Goal: Information Seeking & Learning: Learn about a topic

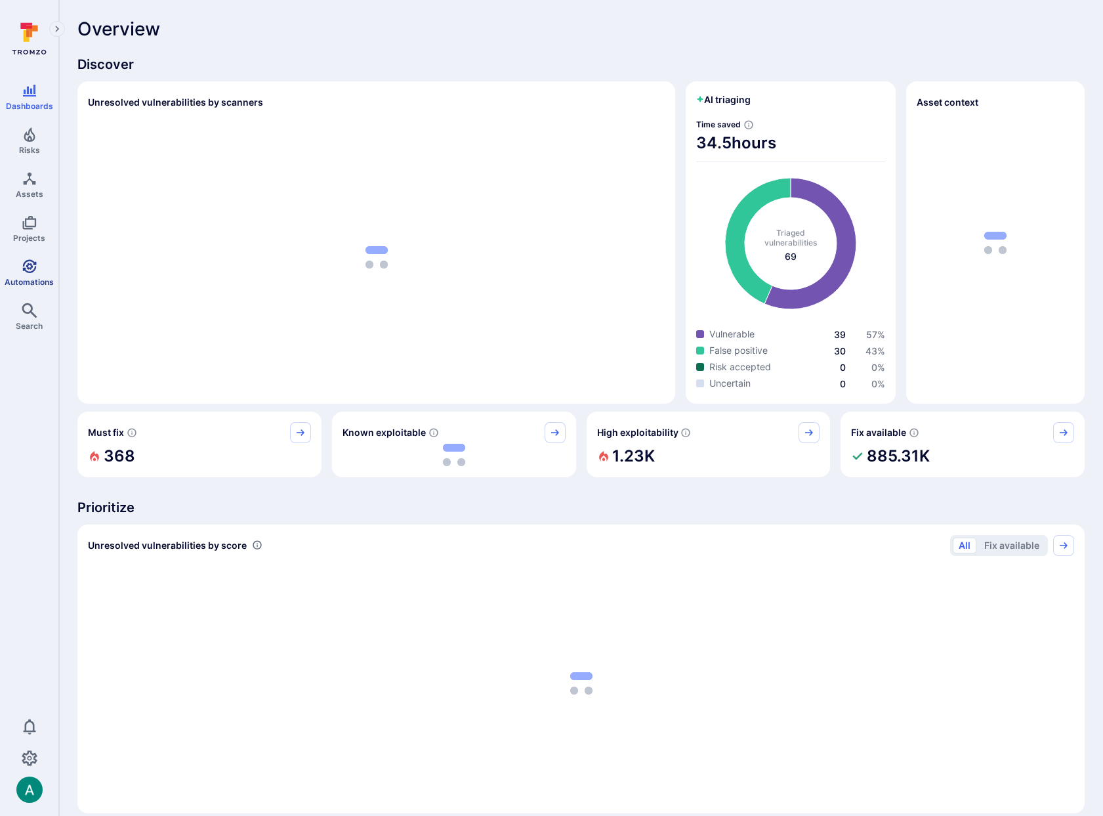
click at [31, 270] on icon "Automations" at bounding box center [30, 267] width 16 height 16
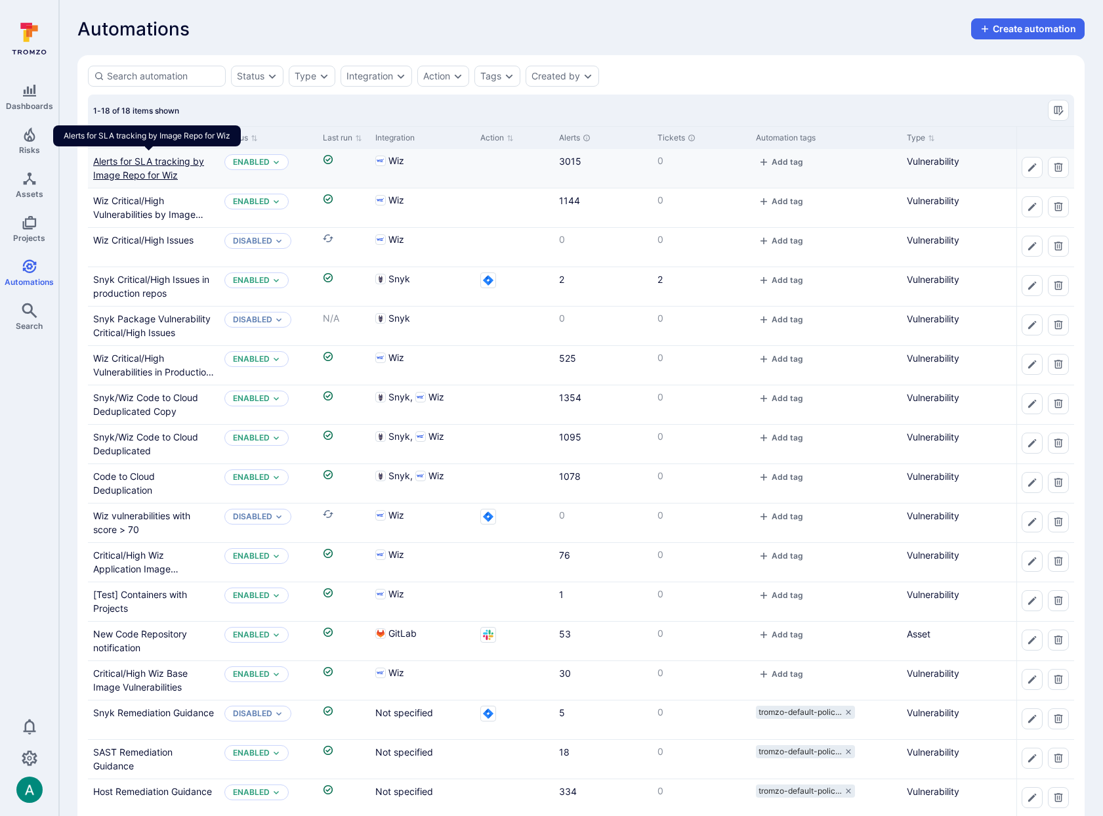
click at [178, 159] on link "Alerts for SLA tracking by Image Repo for Wiz" at bounding box center [148, 168] width 111 height 25
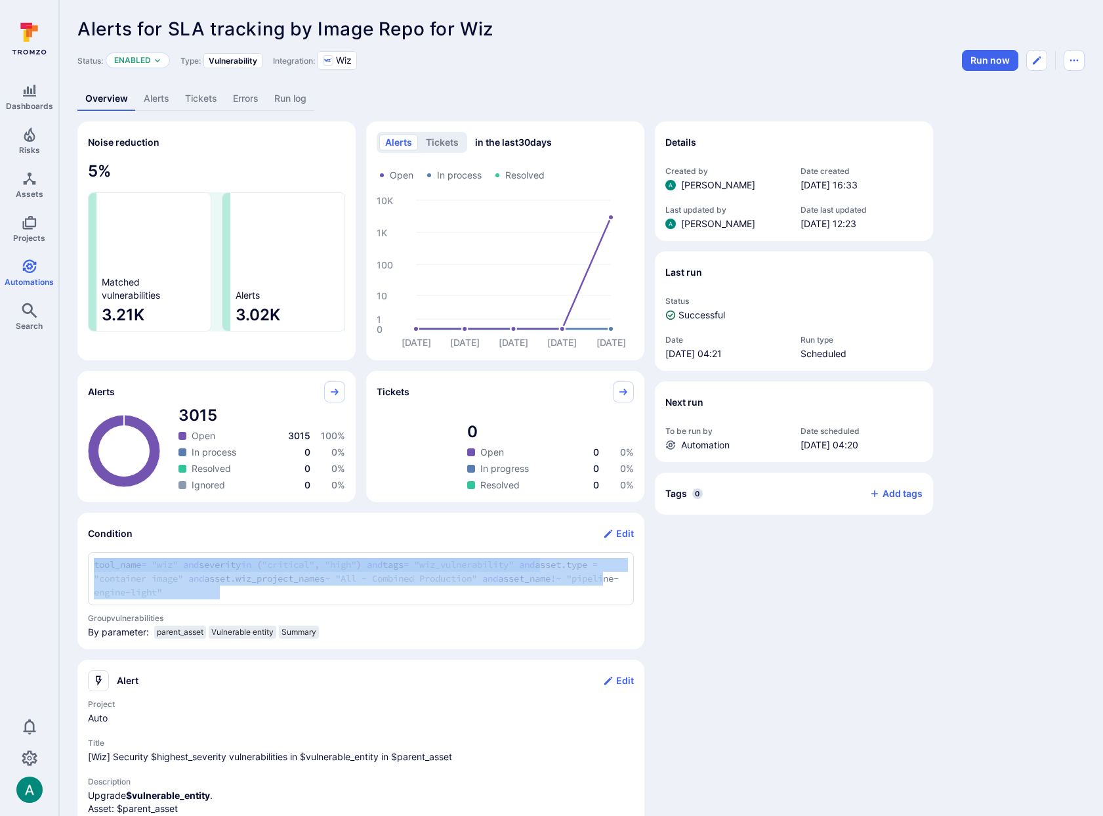
click at [211, 577] on div "tool_name = "wiz" and severity in ("critical", "high") and tags = "wiz_vulnerab…" at bounding box center [361, 578] width 546 height 53
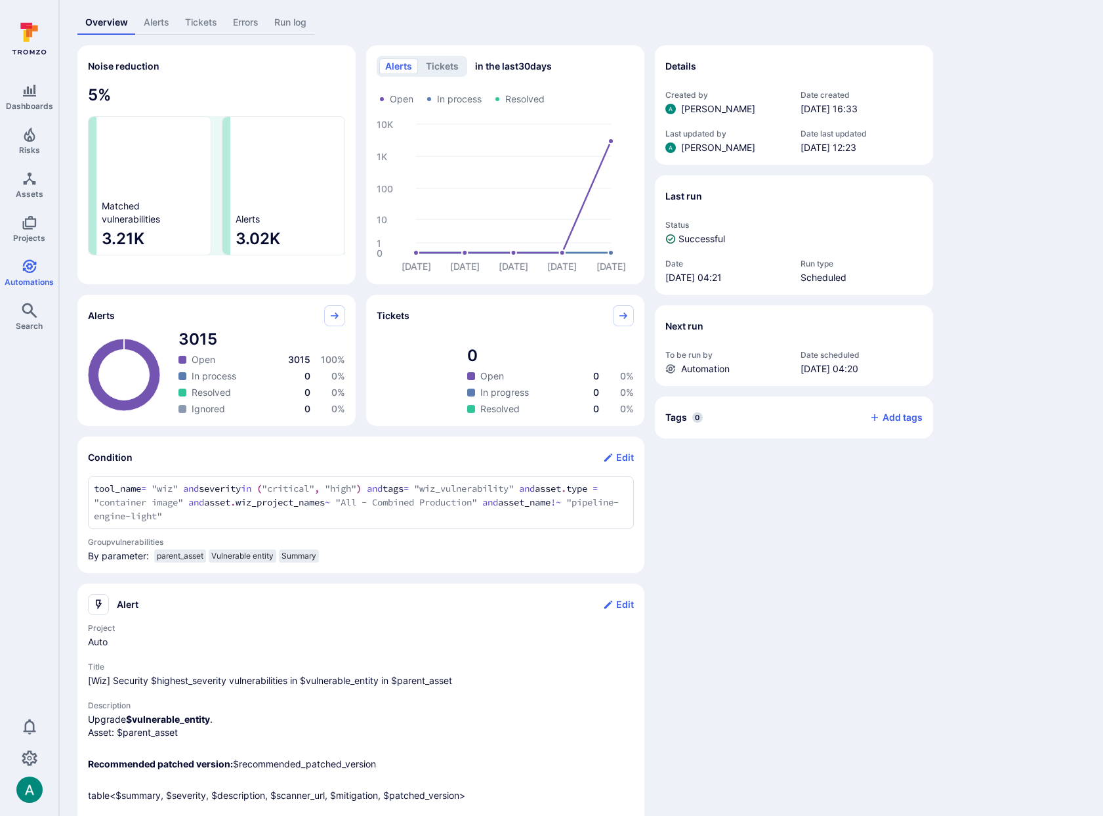
scroll to position [79, 0]
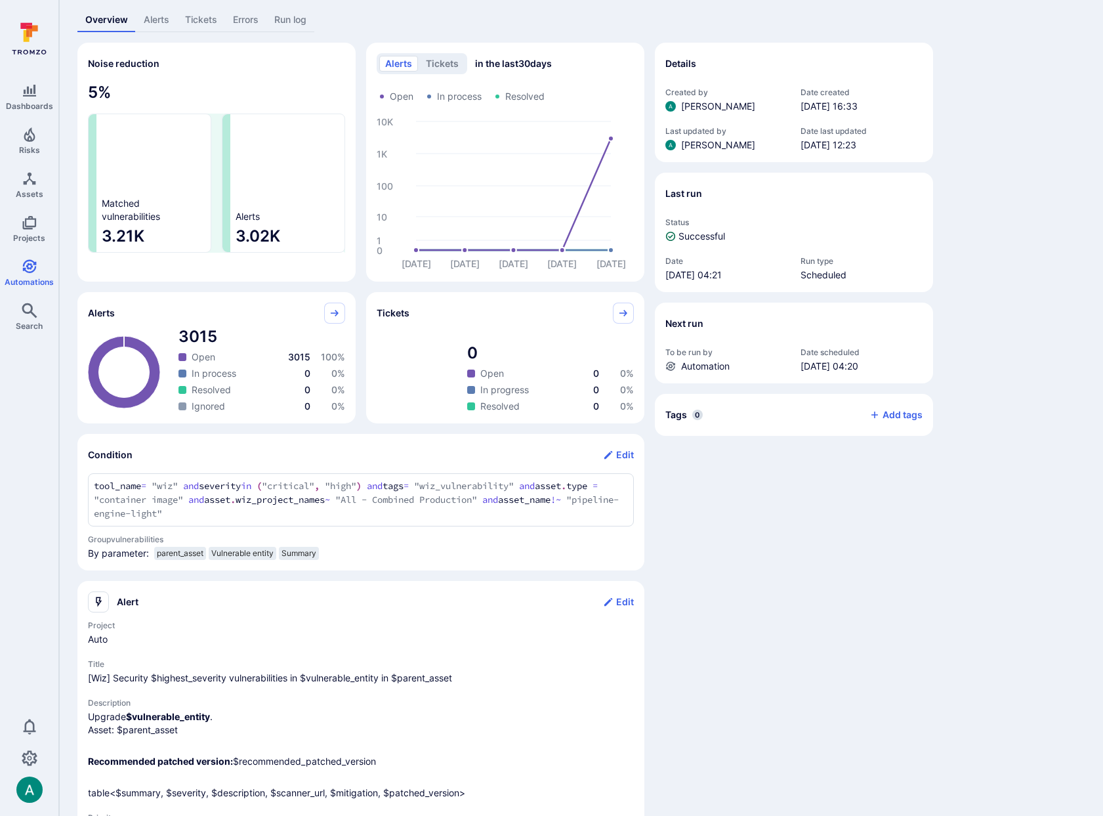
click at [177, 551] on span "parent_asset" at bounding box center [180, 553] width 47 height 10
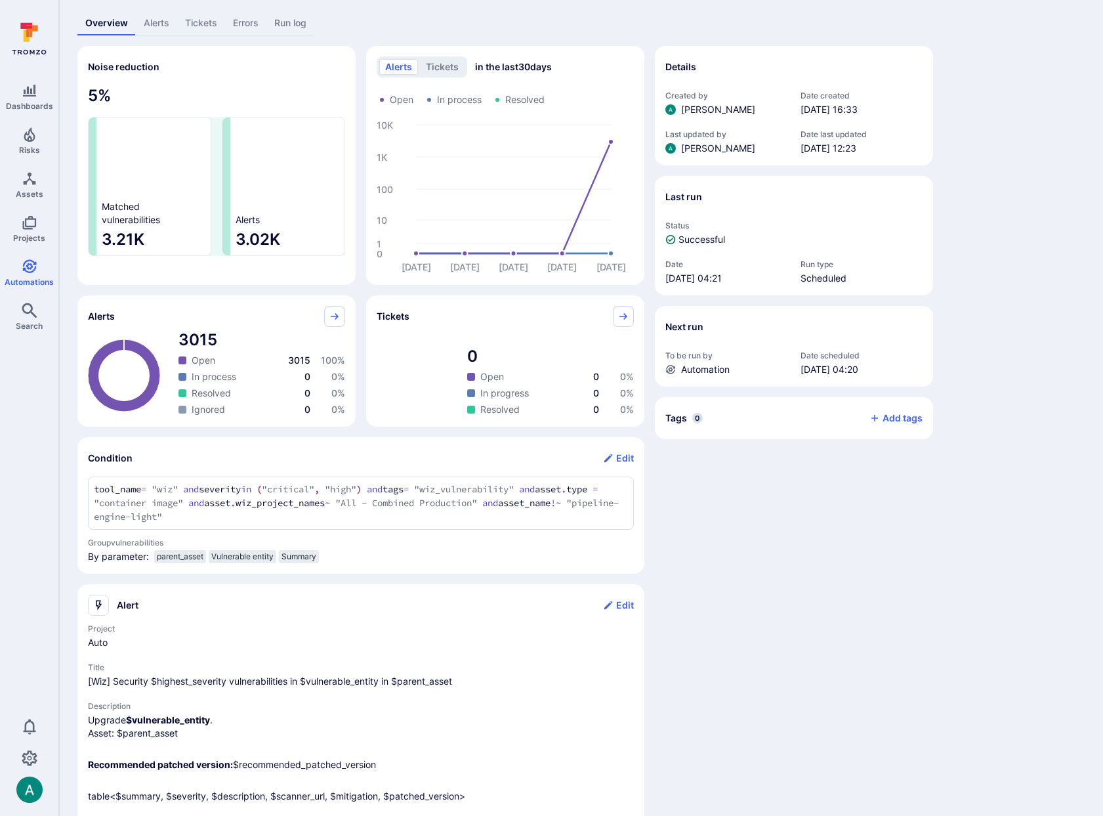
scroll to position [77, 0]
click at [176, 555] on span "parent_asset" at bounding box center [180, 555] width 47 height 10
click at [247, 556] on span "Vulnerable entity" at bounding box center [242, 555] width 62 height 10
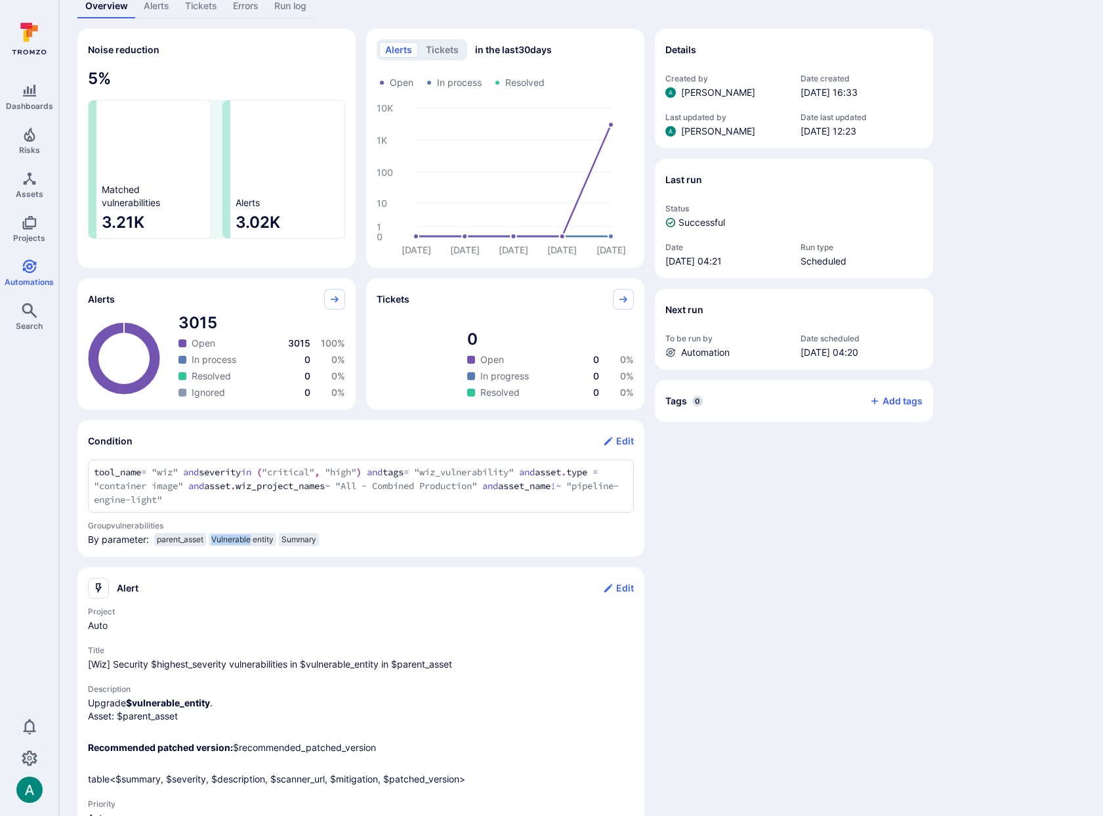
scroll to position [96, 0]
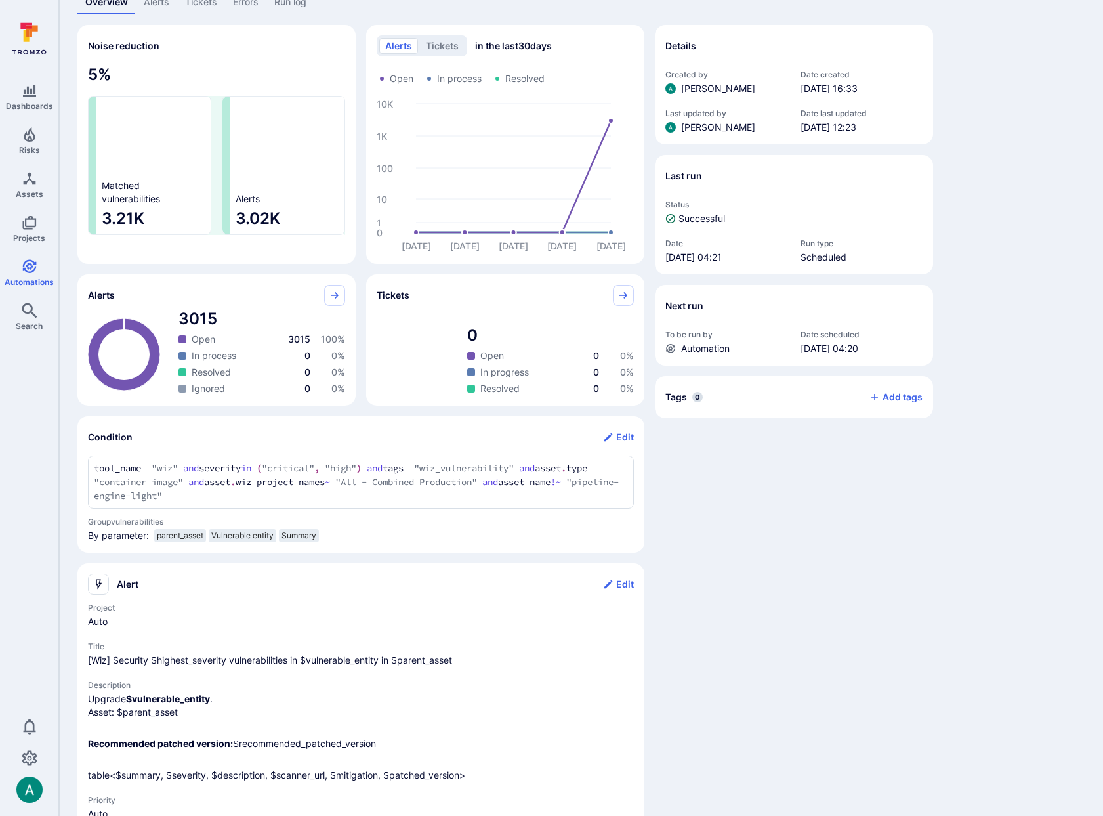
click at [310, 539] on span "Summary" at bounding box center [298, 535] width 35 height 10
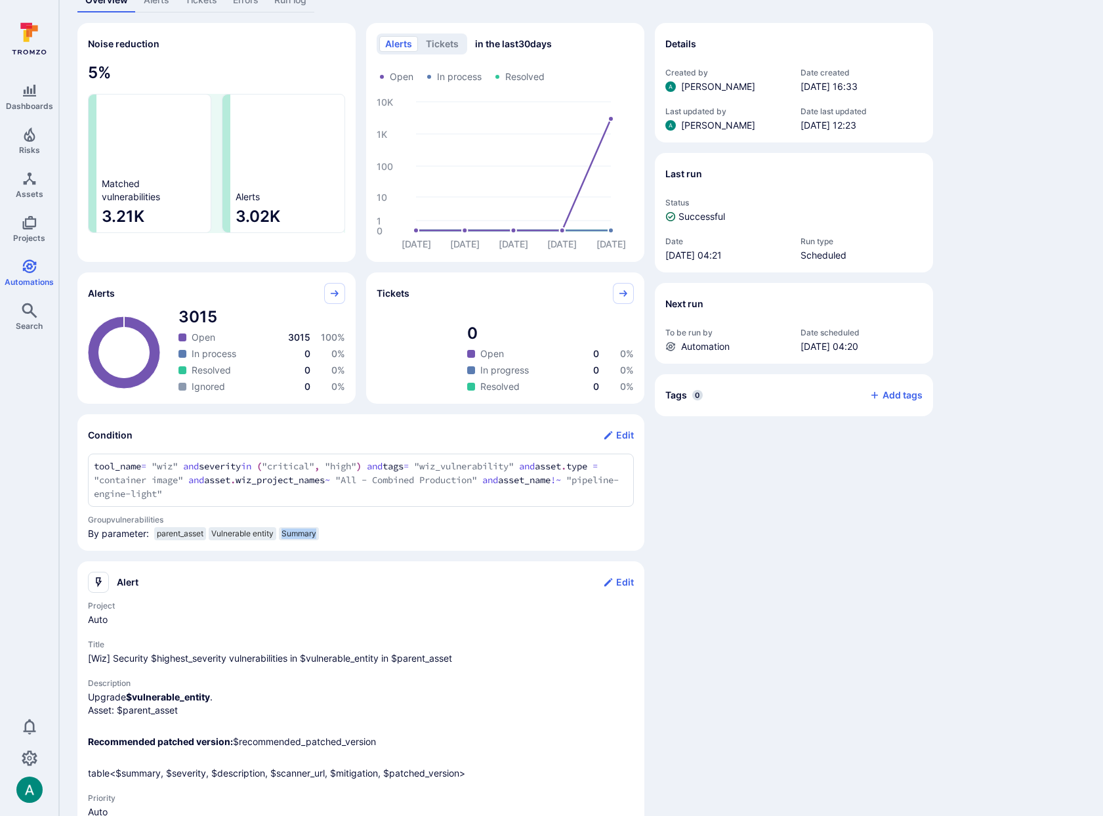
click at [310, 539] on div "Summary" at bounding box center [299, 533] width 40 height 13
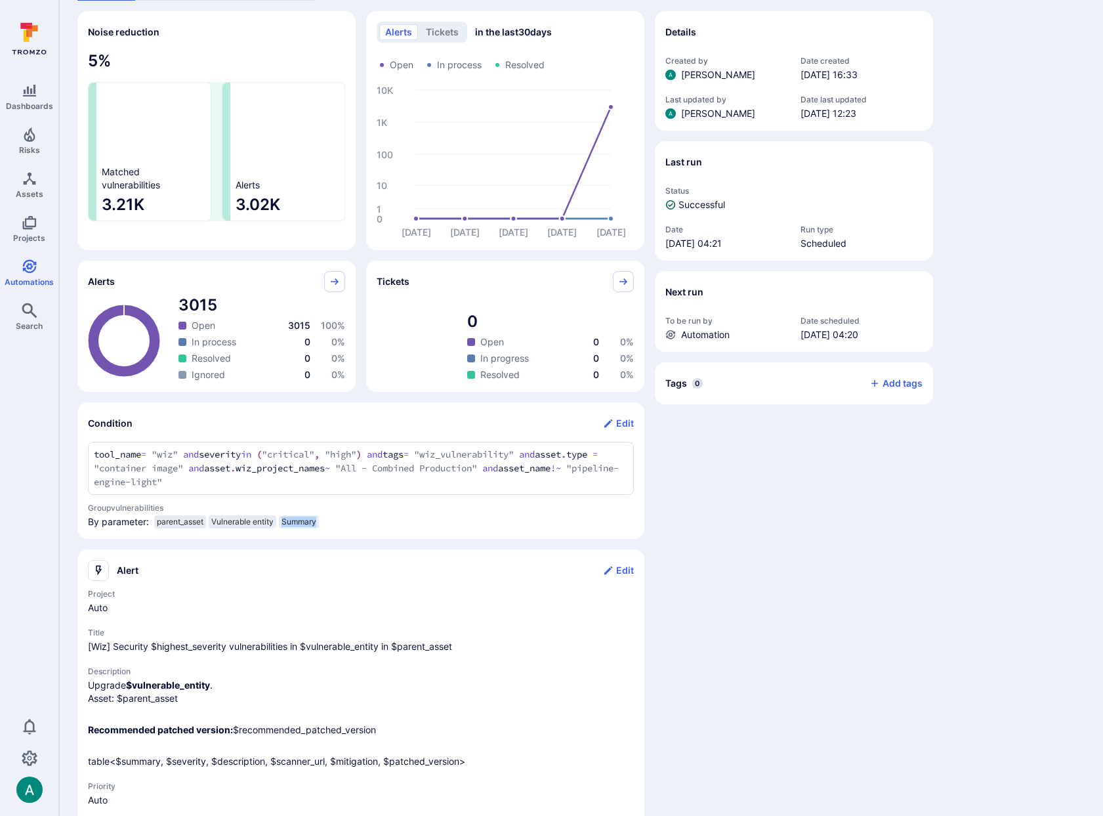
scroll to position [0, 0]
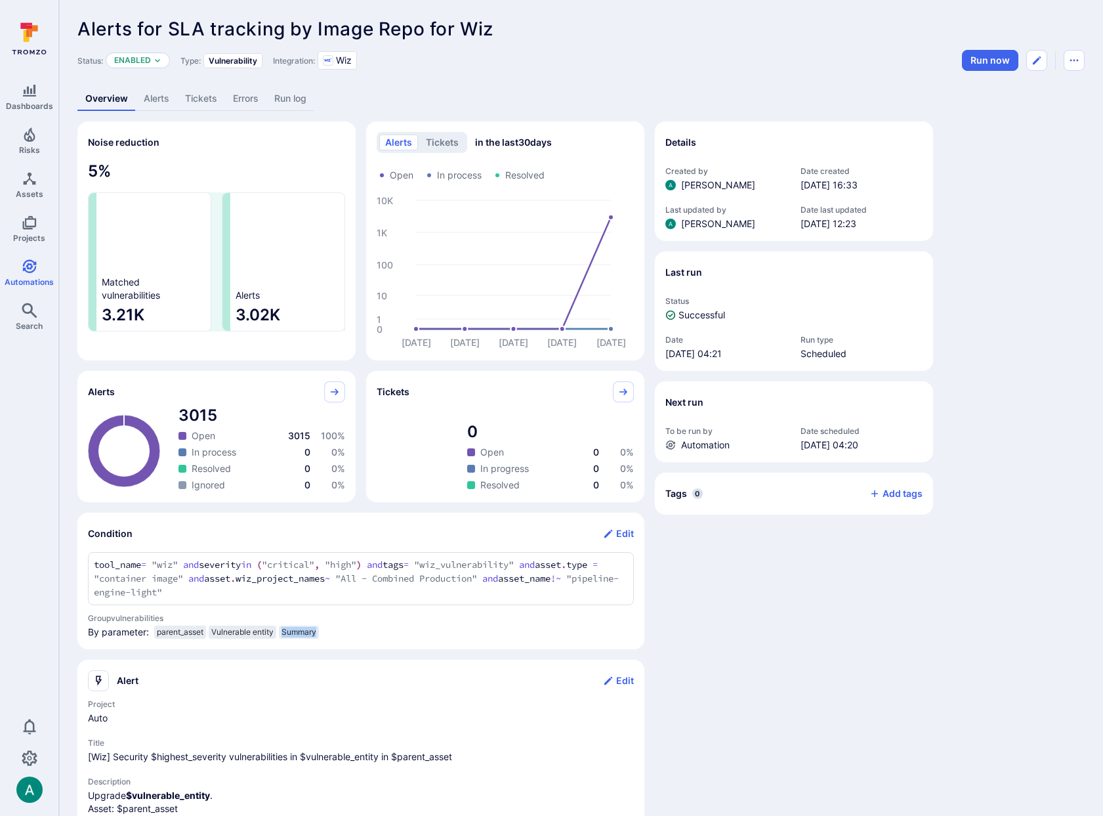
click at [167, 92] on link "Alerts" at bounding box center [156, 99] width 41 height 24
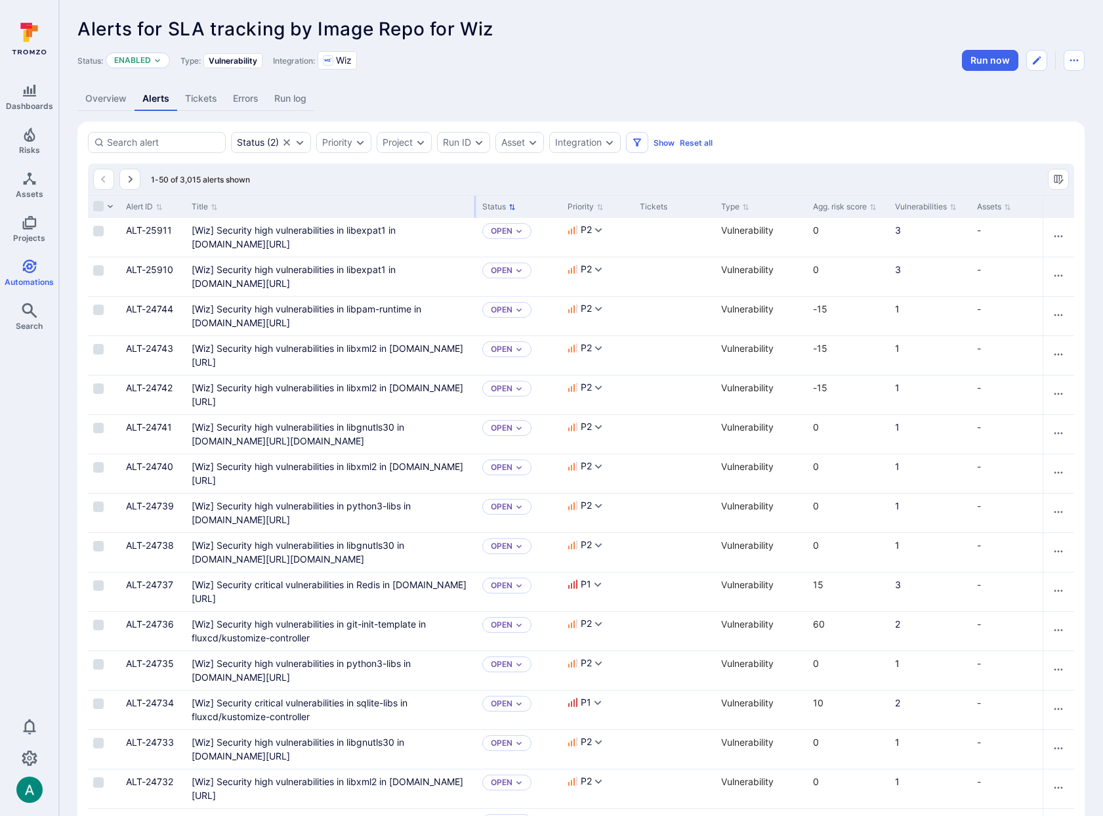
drag, startPoint x: 348, startPoint y: 203, endPoint x: 474, endPoint y: 200, distance: 126.7
click at [474, 200] on div at bounding box center [475, 207] width 2 height 22
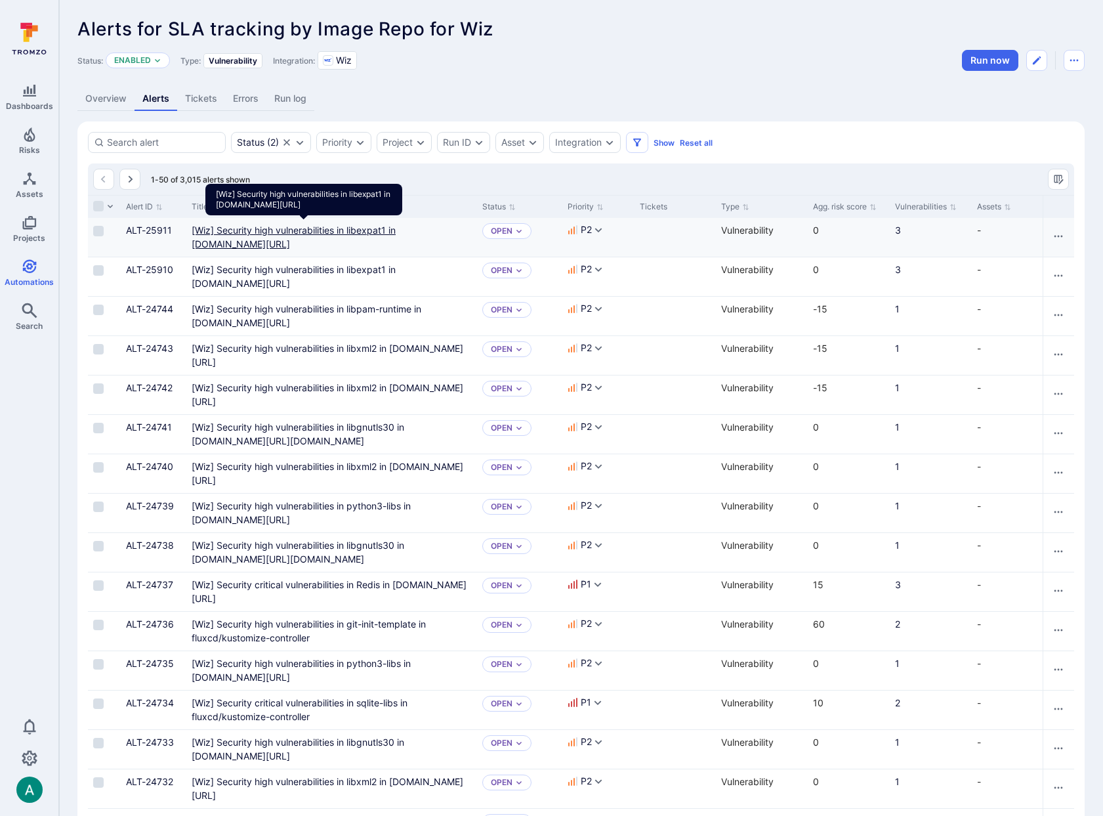
click at [343, 238] on mcr "[Wiz] Security high vulnerabilities in libexpat1 in [DOMAIN_NAME][URL]" at bounding box center [294, 236] width 204 height 25
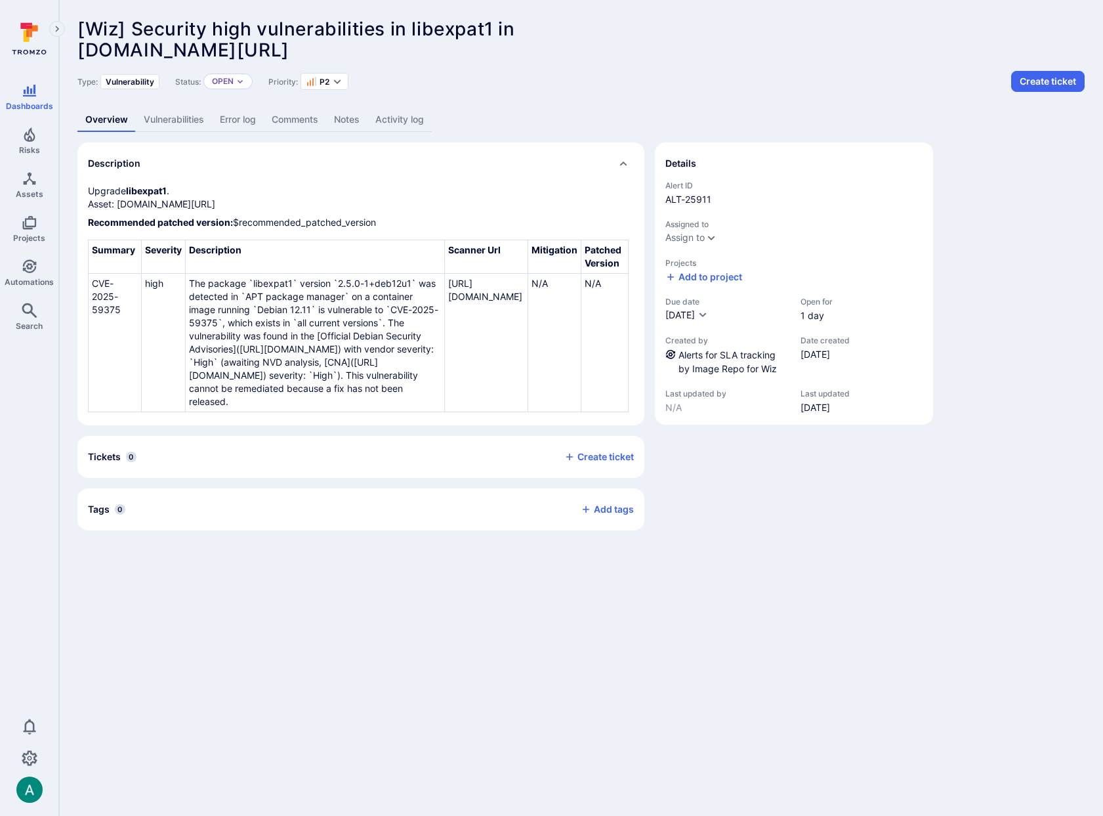
click at [190, 118] on link "Vulnerabilities" at bounding box center [174, 120] width 76 height 24
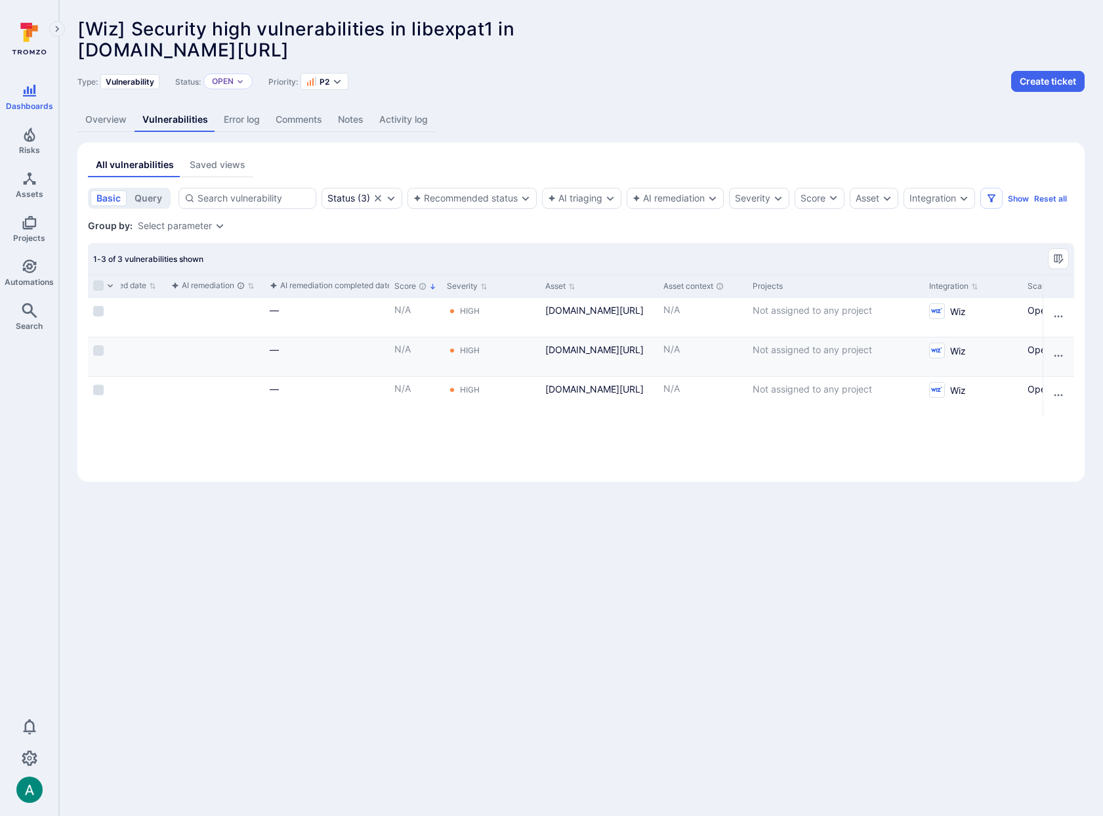
scroll to position [0, 1013]
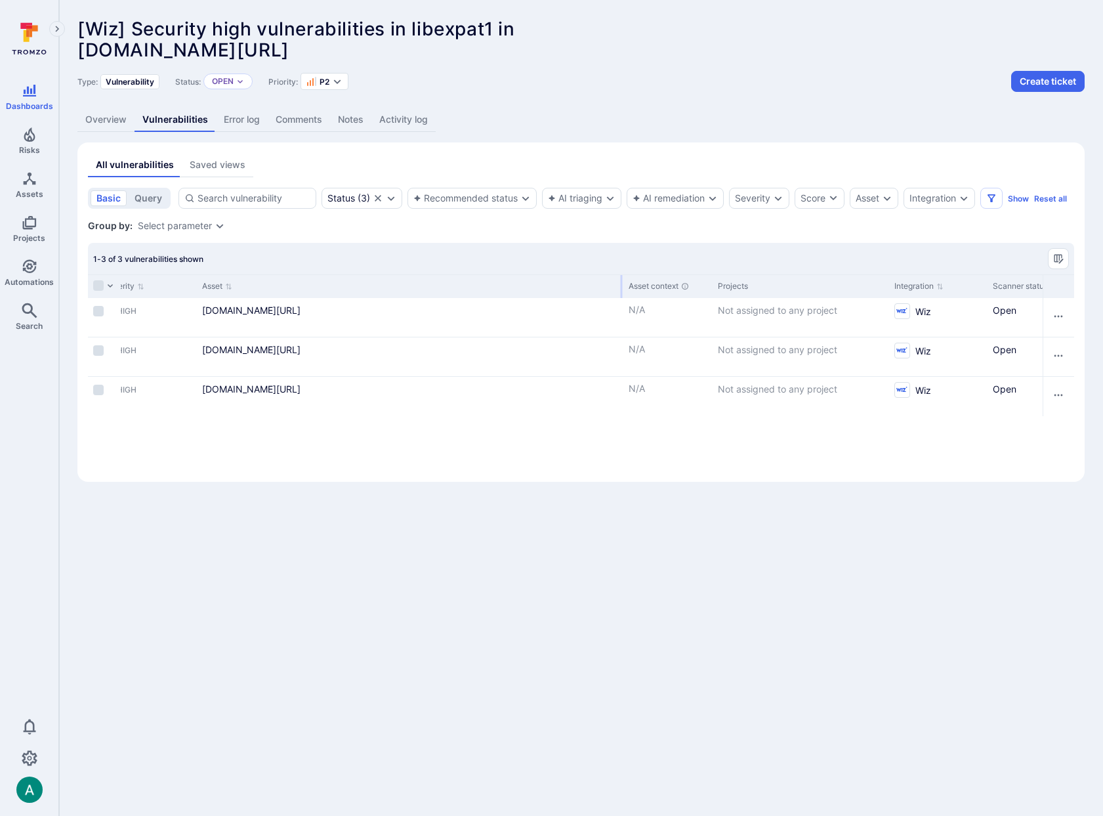
drag, startPoint x: 312, startPoint y: 282, endPoint x: 620, endPoint y: 282, distance: 308.4
click at [621, 282] on div at bounding box center [622, 286] width 2 height 23
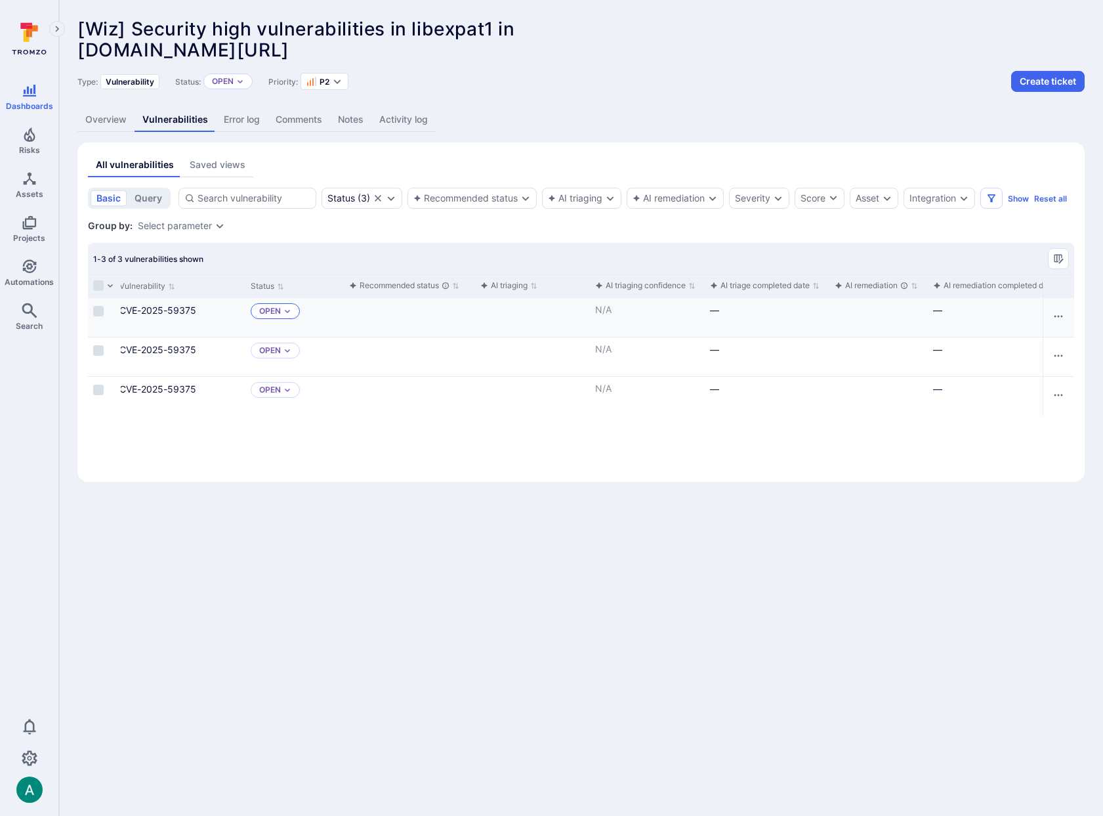
scroll to position [0, 0]
click at [1060, 260] on icon "Manage columns" at bounding box center [1058, 258] width 10 height 10
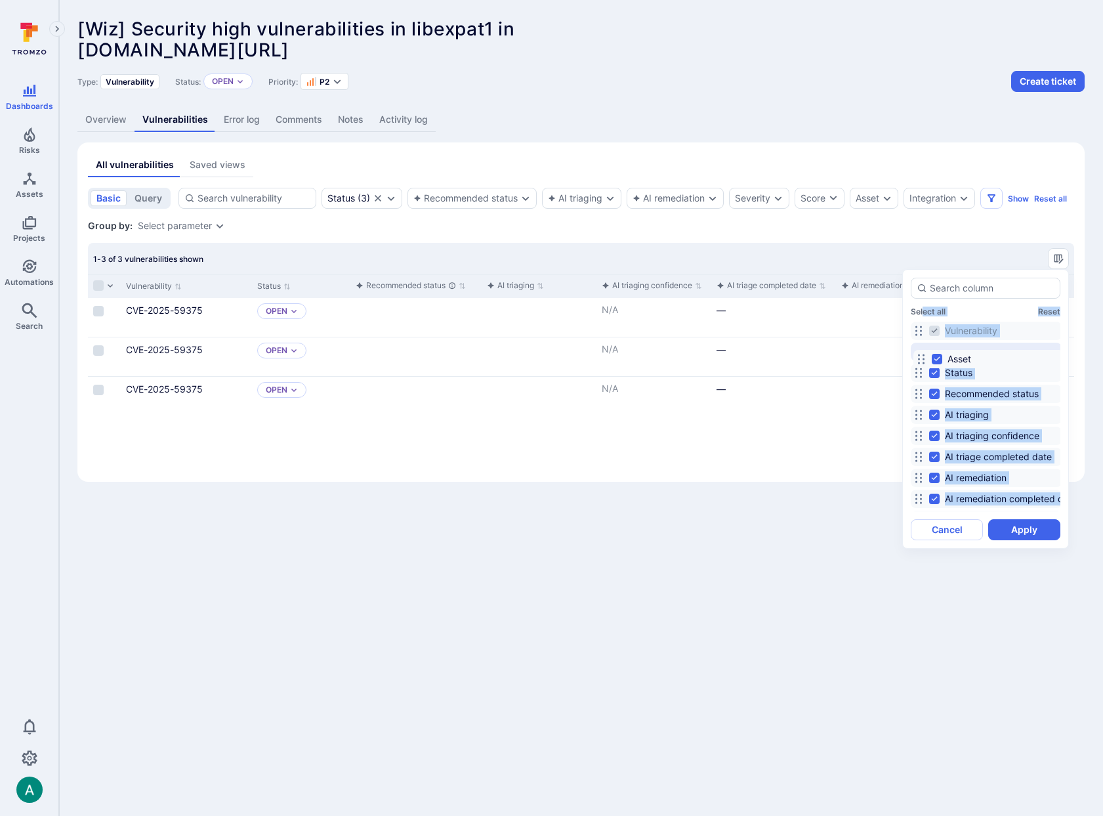
drag, startPoint x: 921, startPoint y: 432, endPoint x: 923, endPoint y: 358, distance: 74.2
click at [923, 358] on icon at bounding box center [921, 359] width 10 height 10
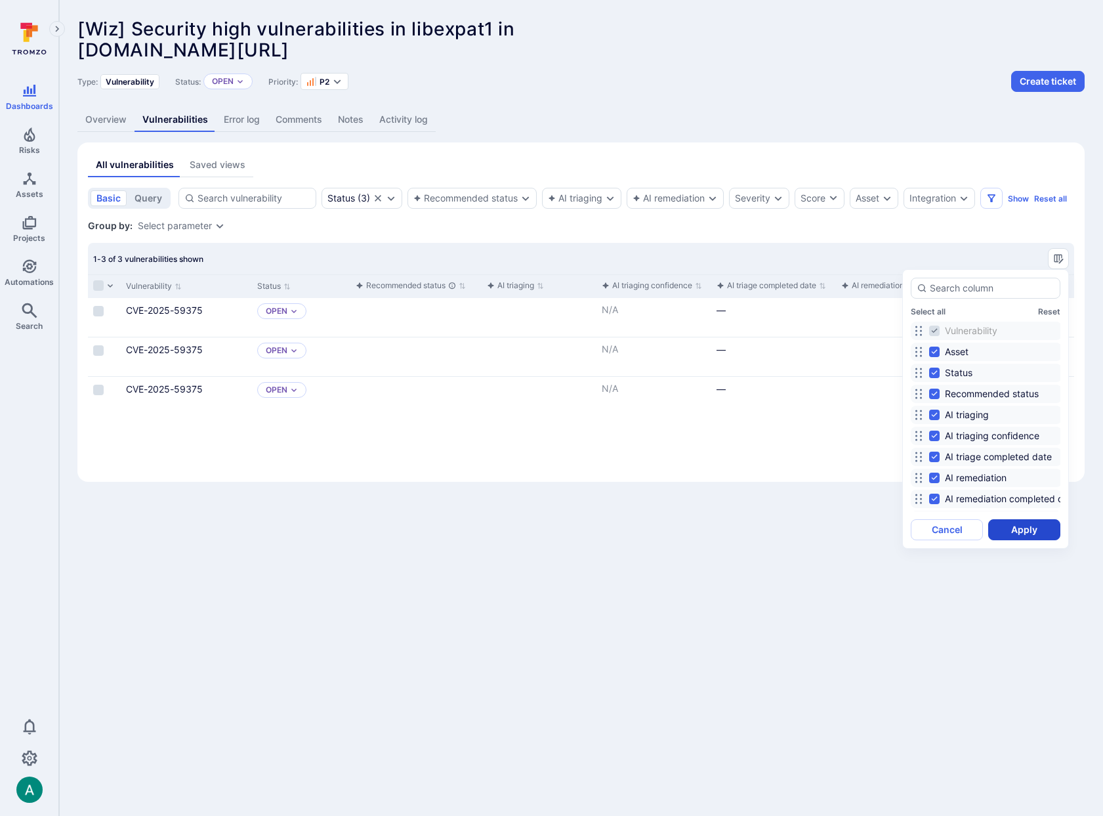
click at [1027, 532] on button "Apply" at bounding box center [1024, 529] width 72 height 21
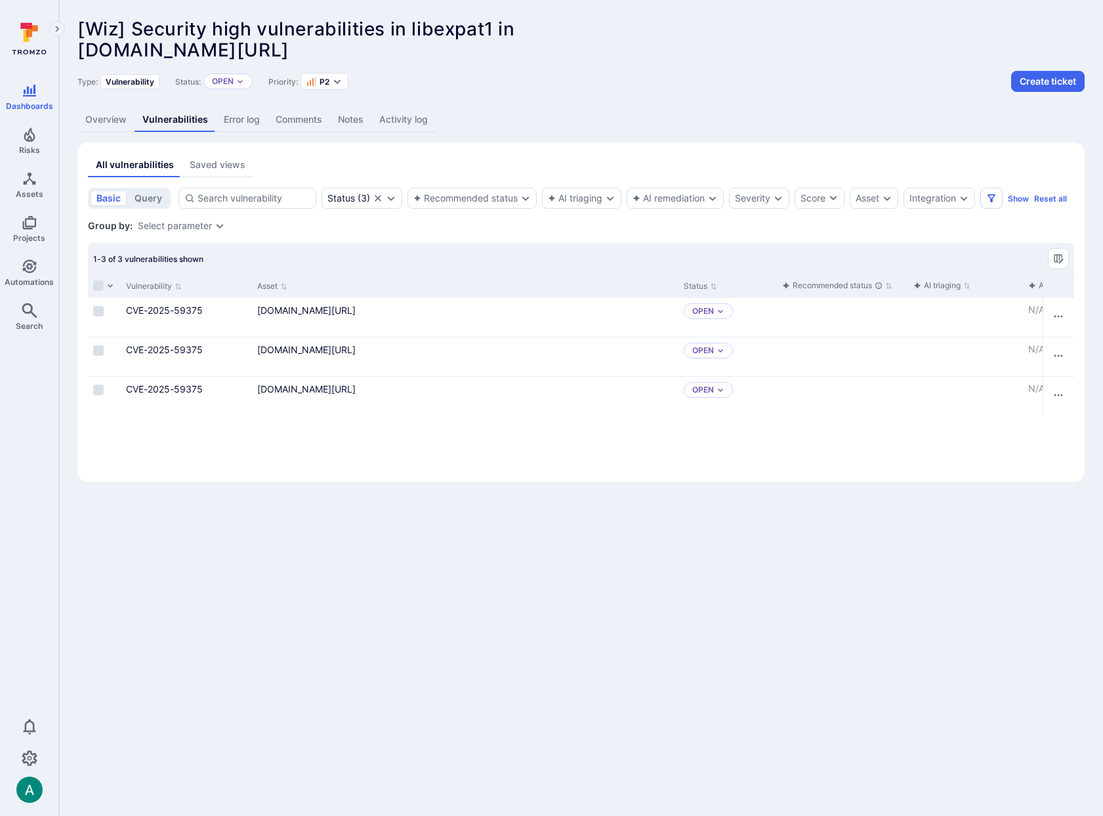
drag, startPoint x: 79, startPoint y: 50, endPoint x: 562, endPoint y: 56, distance: 483.0
click at [562, 56] on div "[Wiz] Security high vulnerabilities in libexpat1 in [DOMAIN_NAME][URL] ... Show…" at bounding box center [487, 39] width 820 height 42
click at [117, 118] on link "Overview" at bounding box center [105, 120] width 57 height 24
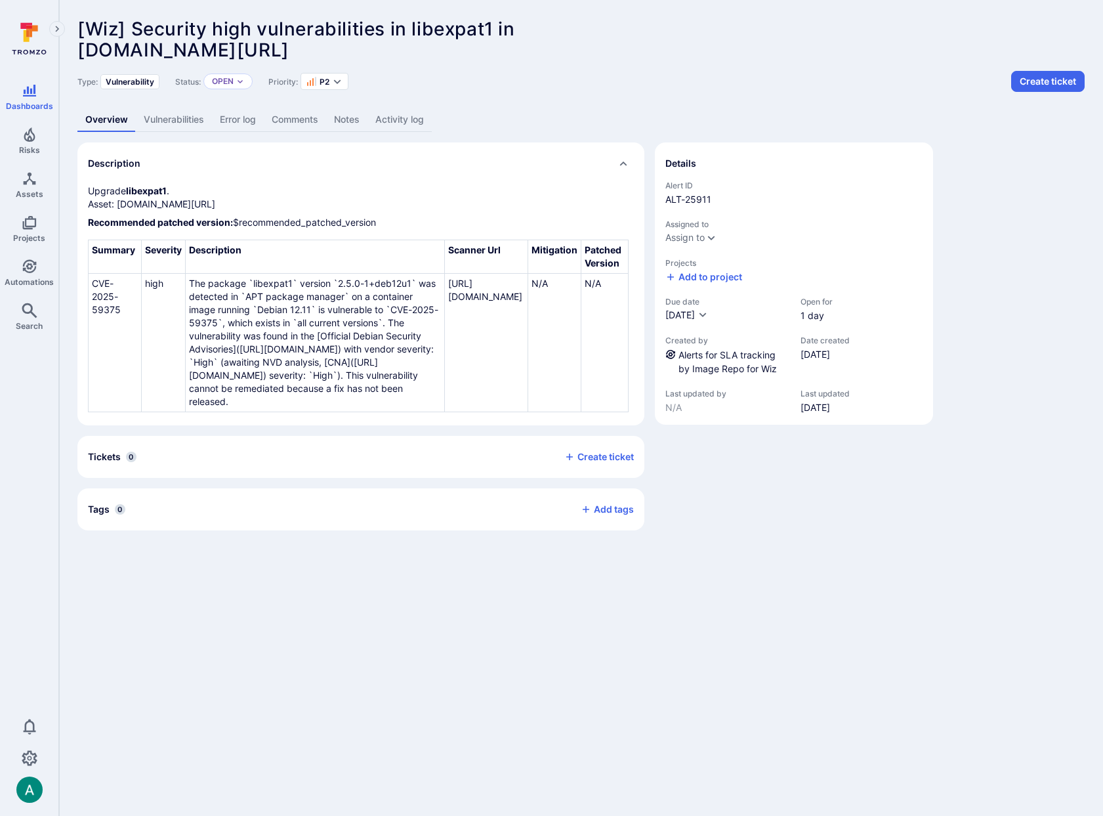
click at [145, 188] on b "libexpat1" at bounding box center [146, 190] width 41 height 11
drag, startPoint x: 800, startPoint y: 353, endPoint x: 879, endPoint y: 354, distance: 78.8
click at [879, 354] on div "Created by Alerts for SLA tracking by Image Repo for Wiz Date created [DATE]" at bounding box center [793, 355] width 257 height 40
click at [136, 192] on b "libexpat1" at bounding box center [146, 190] width 41 height 11
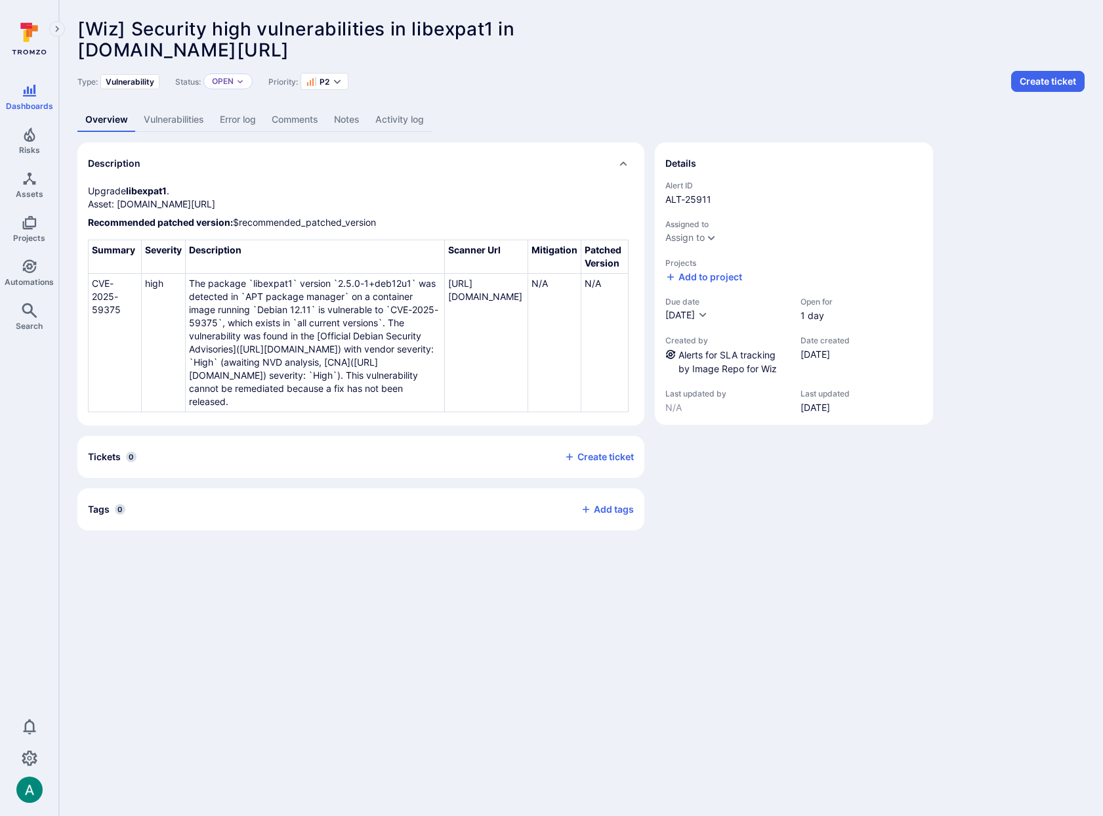
click at [136, 192] on b "libexpat1" at bounding box center [146, 190] width 41 height 11
click at [140, 191] on b "libexpat1" at bounding box center [146, 190] width 41 height 11
click at [172, 123] on link "Vulnerabilities" at bounding box center [174, 120] width 76 height 24
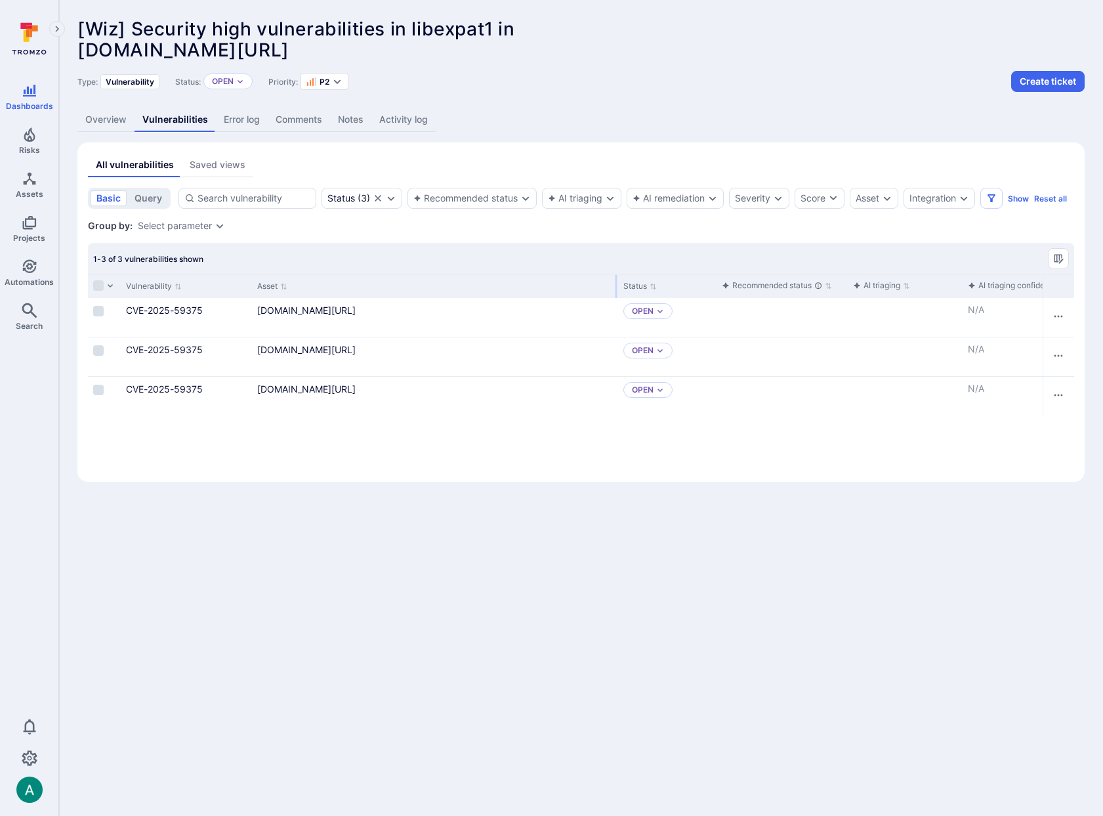
drag, startPoint x: 367, startPoint y: 283, endPoint x: 651, endPoint y: 280, distance: 283.5
click at [617, 280] on div at bounding box center [616, 286] width 2 height 23
click at [516, 281] on div "Asset" at bounding box center [453, 286] width 402 height 24
drag, startPoint x: 81, startPoint y: 49, endPoint x: 557, endPoint y: 56, distance: 476.4
click at [557, 56] on div "[Wiz] Security high vulnerabilities in libexpat1 in [DOMAIN_NAME][URL] ... Show…" at bounding box center [487, 39] width 820 height 42
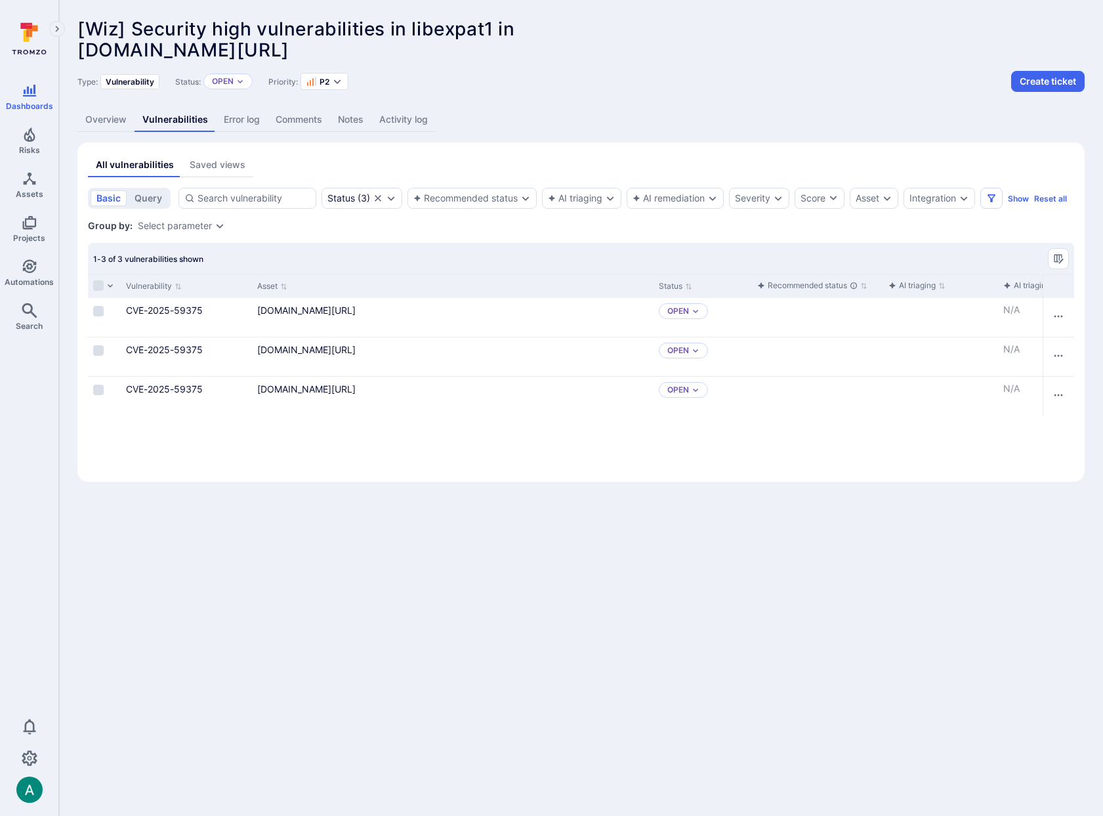
click at [224, 54] on span "[DOMAIN_NAME][URL]" at bounding box center [183, 50] width 212 height 22
drag, startPoint x: 79, startPoint y: 51, endPoint x: 276, endPoint y: 47, distance: 196.2
click at [276, 47] on span "[DOMAIN_NAME][URL]" at bounding box center [183, 50] width 212 height 22
click at [289, 47] on span "[DOMAIN_NAME][URL]" at bounding box center [183, 50] width 212 height 22
click at [96, 116] on link "Overview" at bounding box center [105, 120] width 57 height 24
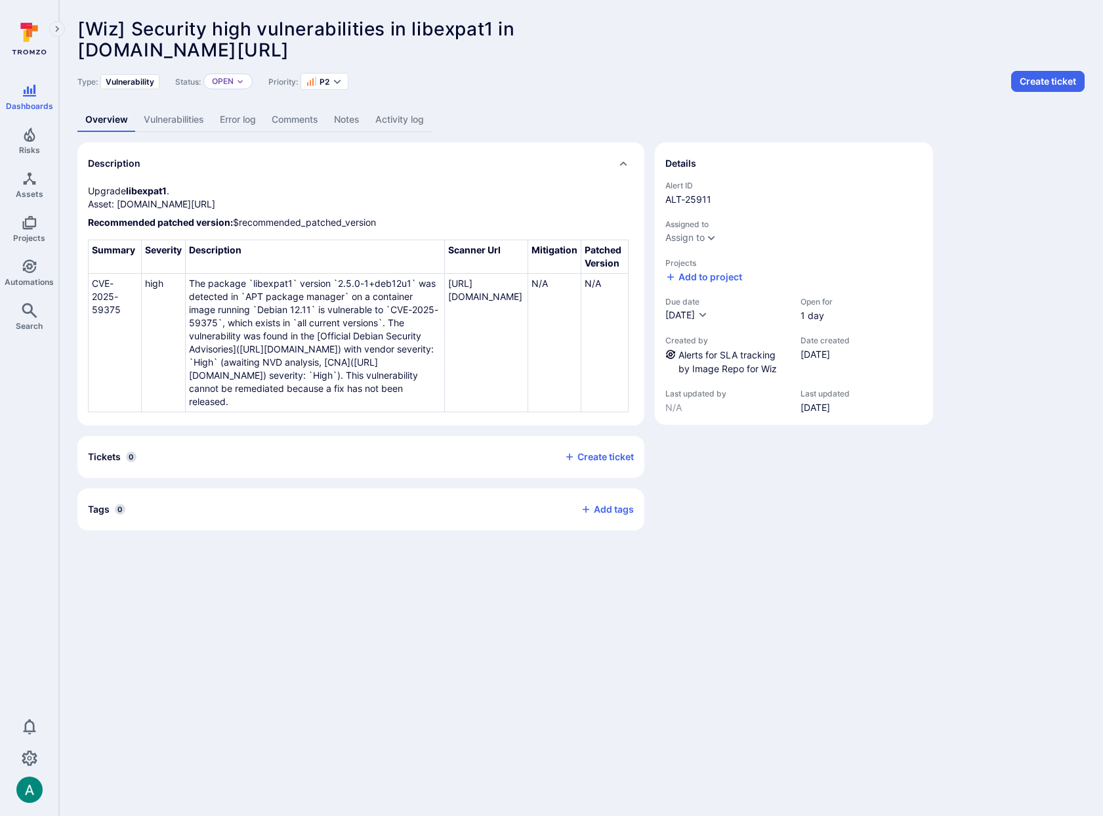
click at [512, 24] on span "[Wiz] Security high vulnerabilities in libexpat1 in" at bounding box center [296, 29] width 438 height 22
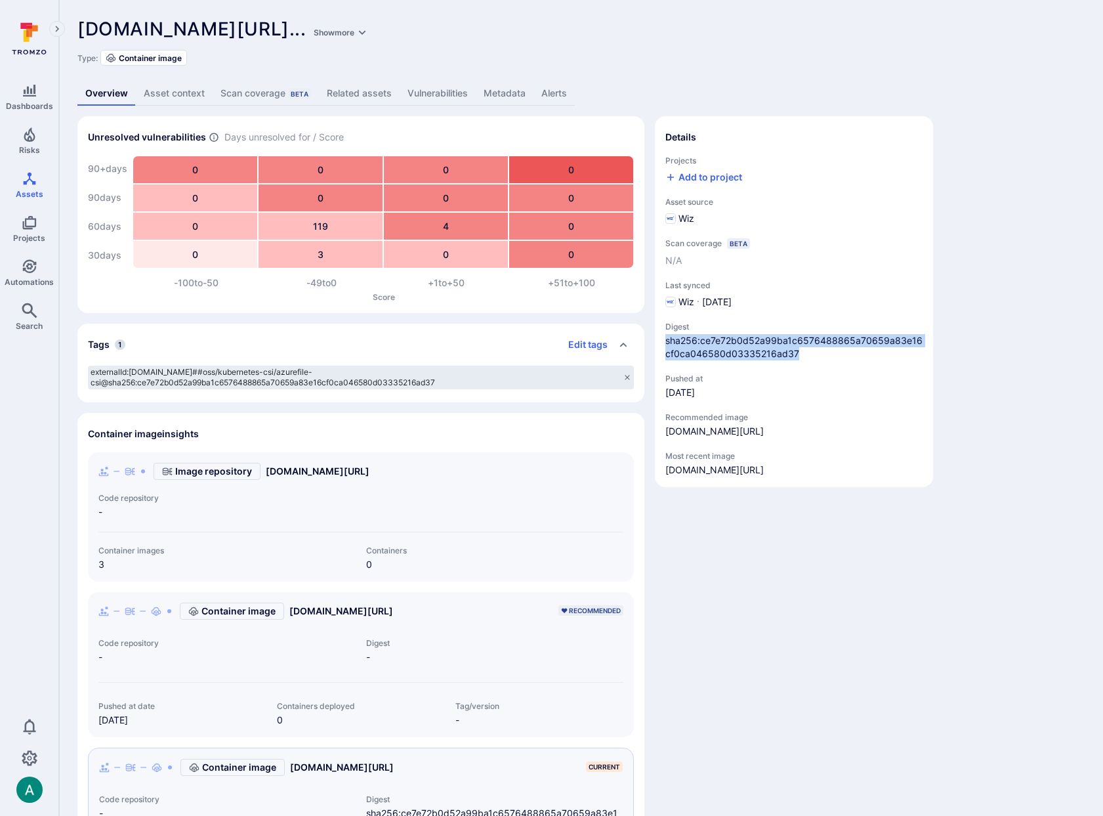
drag, startPoint x: 665, startPoint y: 341, endPoint x: 799, endPoint y: 353, distance: 134.4
click at [799, 353] on span "sha256:ce7e72b0d52a99ba1c6576488865a70659a83e16cf0ca046580d03335216ad37" at bounding box center [793, 347] width 257 height 26
